Goal: Task Accomplishment & Management: Manage account settings

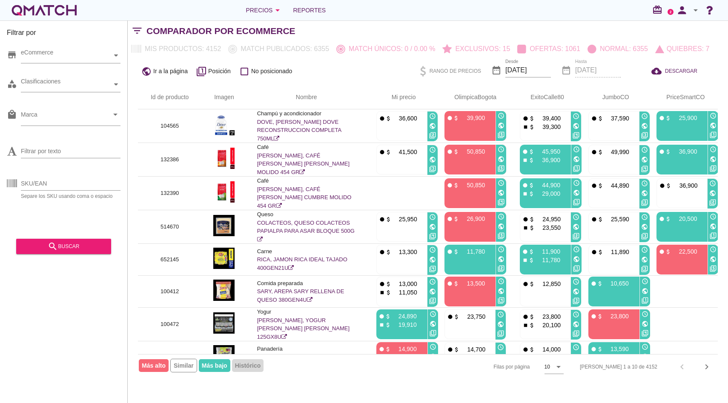
scroll to position [0, 0]
click at [693, 10] on icon "arrow_drop_down" at bounding box center [696, 10] width 10 height 10
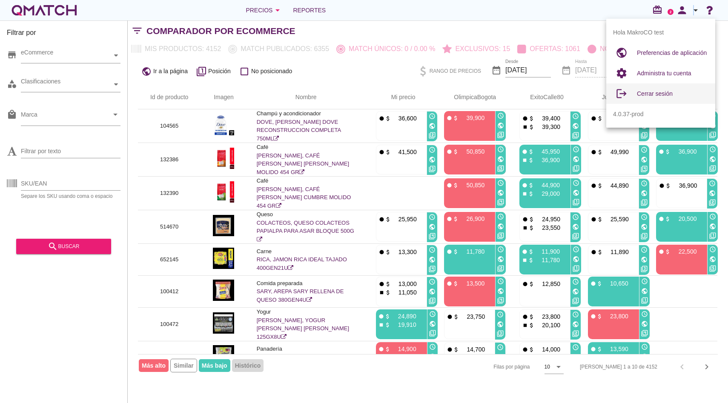
click at [665, 91] on span "Cerrar sesión" at bounding box center [655, 93] width 36 height 7
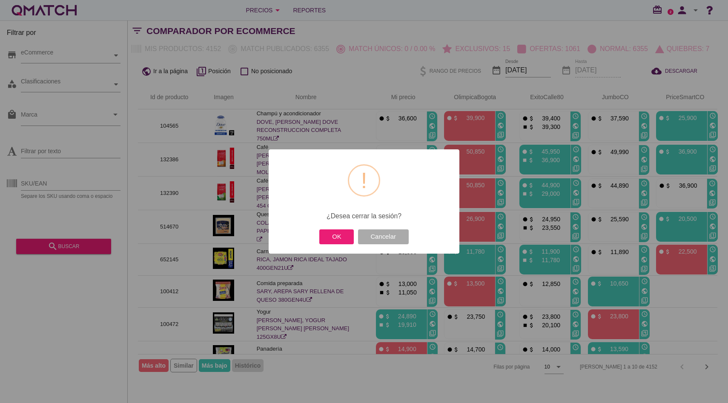
click at [333, 227] on div "OK Cancelar" at bounding box center [364, 236] width 93 height 19
click at [334, 239] on button "OK" at bounding box center [336, 236] width 34 height 15
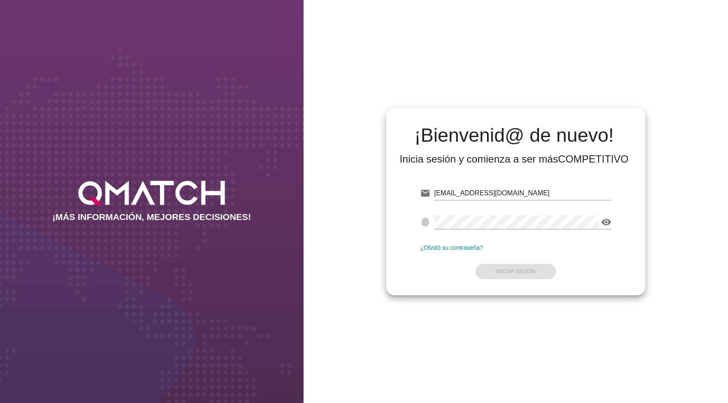
click at [495, 186] on input "[EMAIL_ADDRESS][DOMAIN_NAME]" at bounding box center [522, 193] width 177 height 14
click at [494, 188] on input "[EMAIL_ADDRESS][DOMAIN_NAME]" at bounding box center [522, 193] width 177 height 14
click at [494, 188] on input "t@qmatch.cl" at bounding box center [522, 193] width 177 height 14
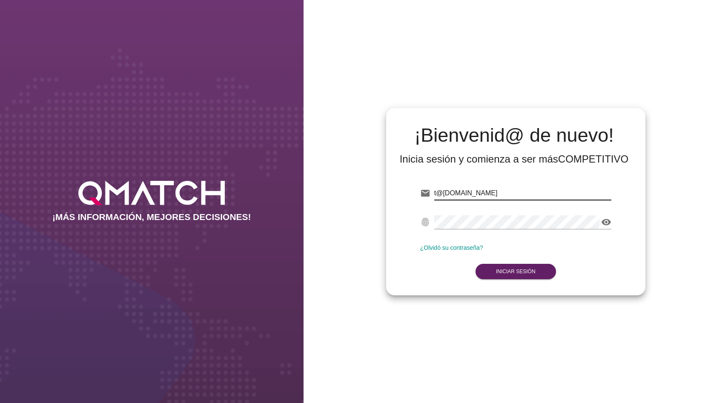
click at [494, 188] on input "t@qmatch.cl" at bounding box center [522, 193] width 177 height 14
type input "t"
type input "test@test.tottus.cl"
